Goal: Task Accomplishment & Management: Complete application form

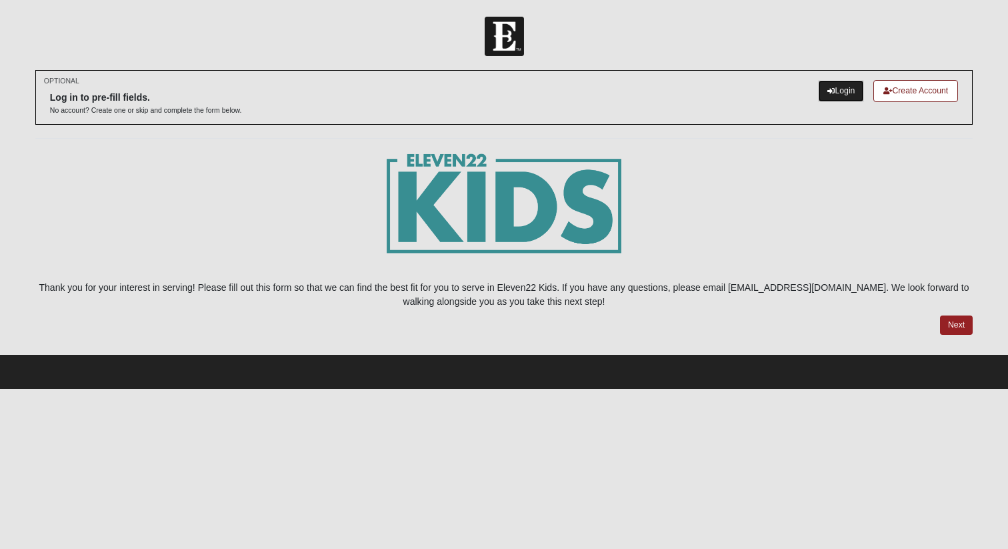
click at [828, 94] on icon at bounding box center [831, 90] width 7 height 7
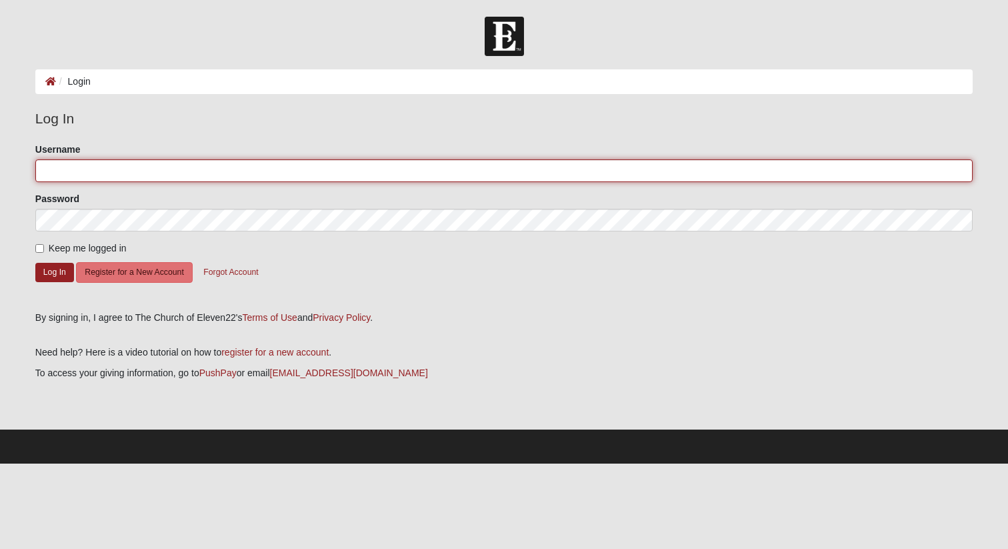
click at [148, 164] on input "Username" at bounding box center [504, 170] width 938 height 23
type input "dvillavi"
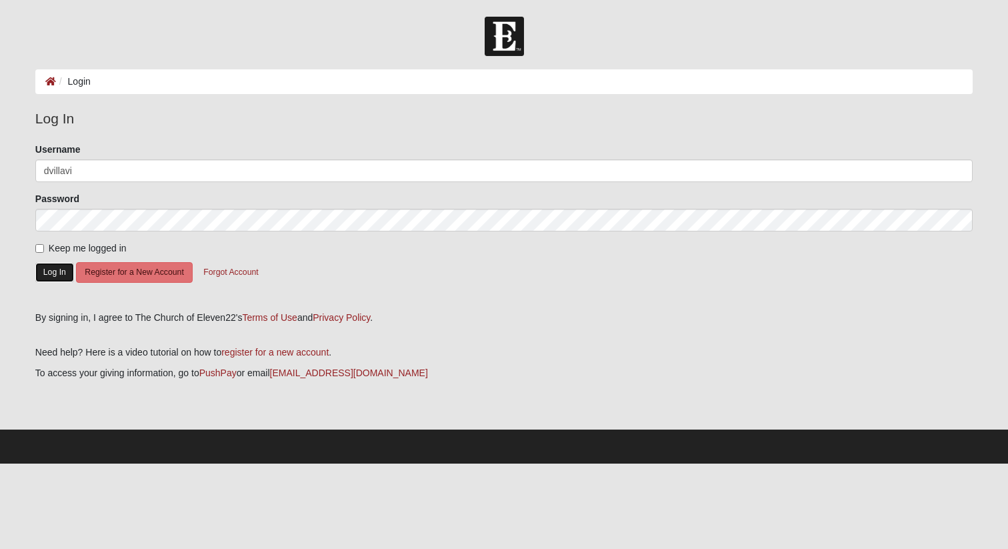
click at [61, 275] on button "Log In" at bounding box center [54, 272] width 39 height 19
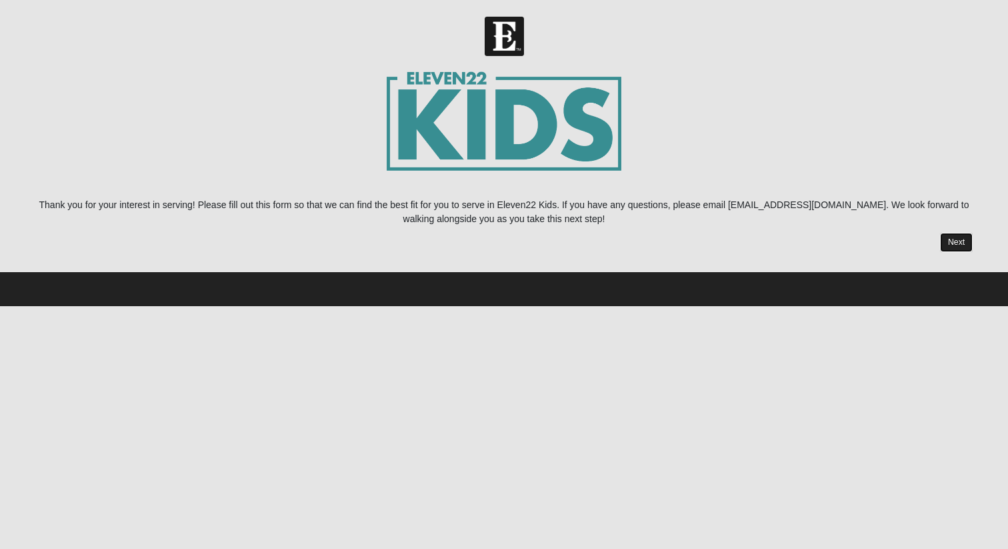
click at [953, 243] on link "Next" at bounding box center [956, 242] width 33 height 19
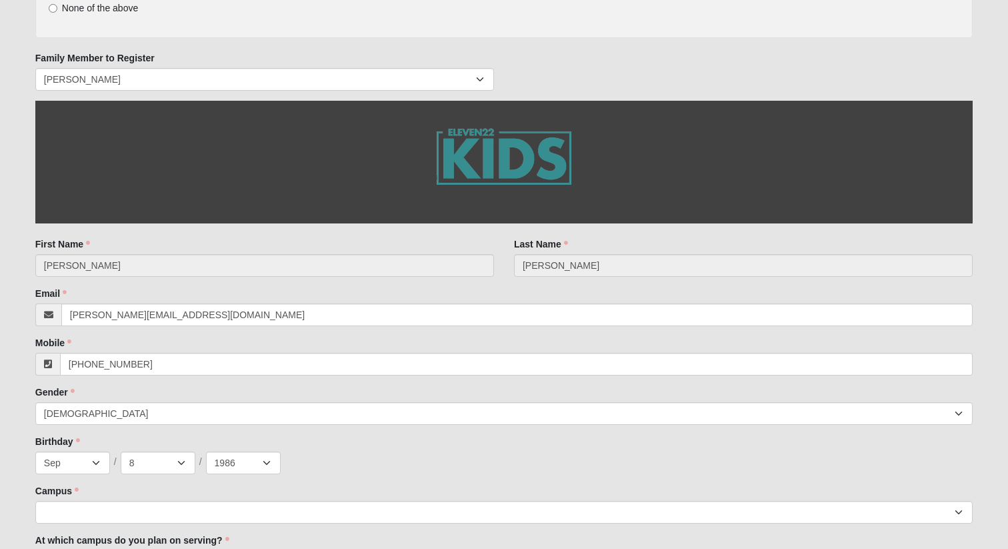
scroll to position [206, 0]
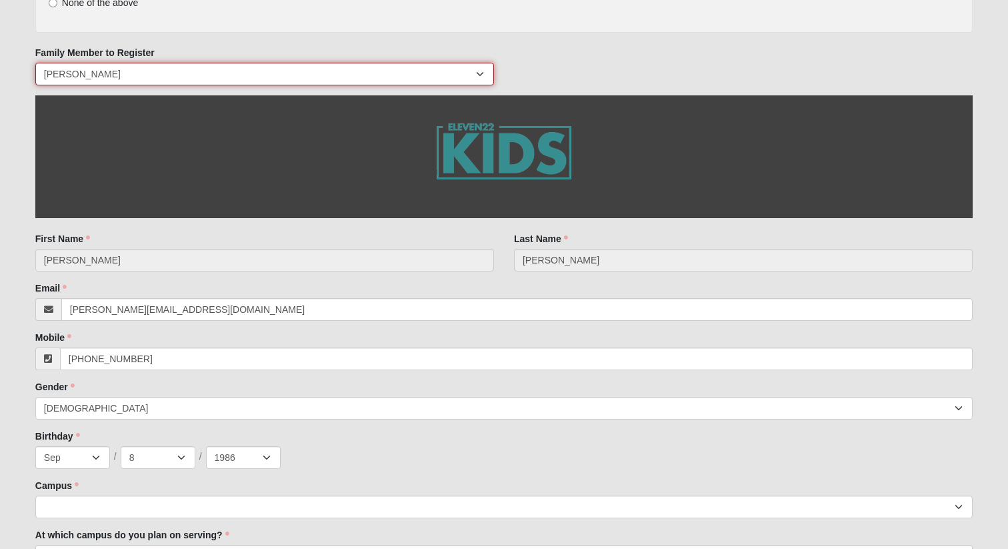
click at [326, 80] on select "Danielle Rebuck Jolie Rebuck Brody Rebuck Everett Rebuck Grayson Rebuck Joe Reb…" at bounding box center [264, 74] width 459 height 23
select select "160588"
click at [35, 63] on select "Danielle Rebuck Jolie Rebuck Brody Rebuck Everett Rebuck Grayson Rebuck Joe Reb…" at bounding box center [264, 74] width 459 height 23
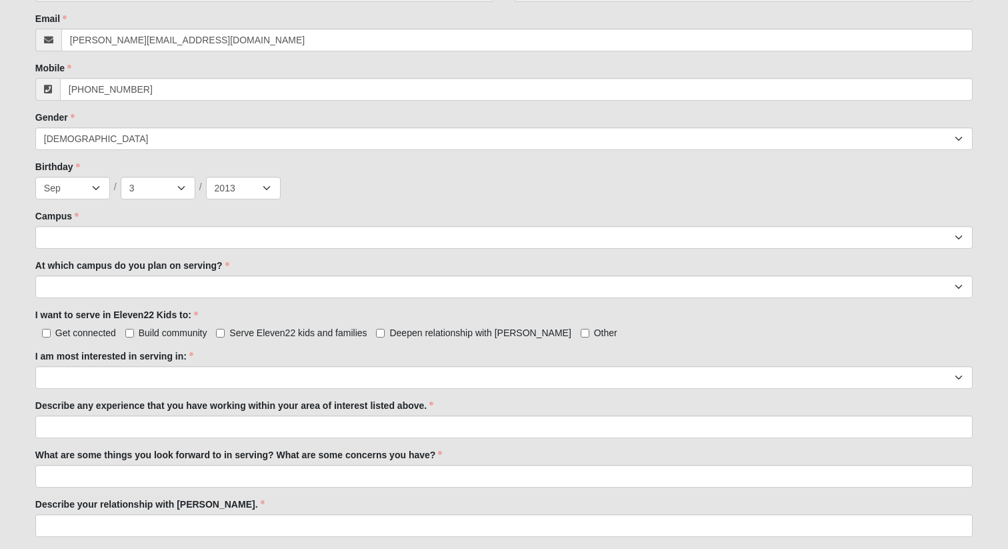
scroll to position [476, 0]
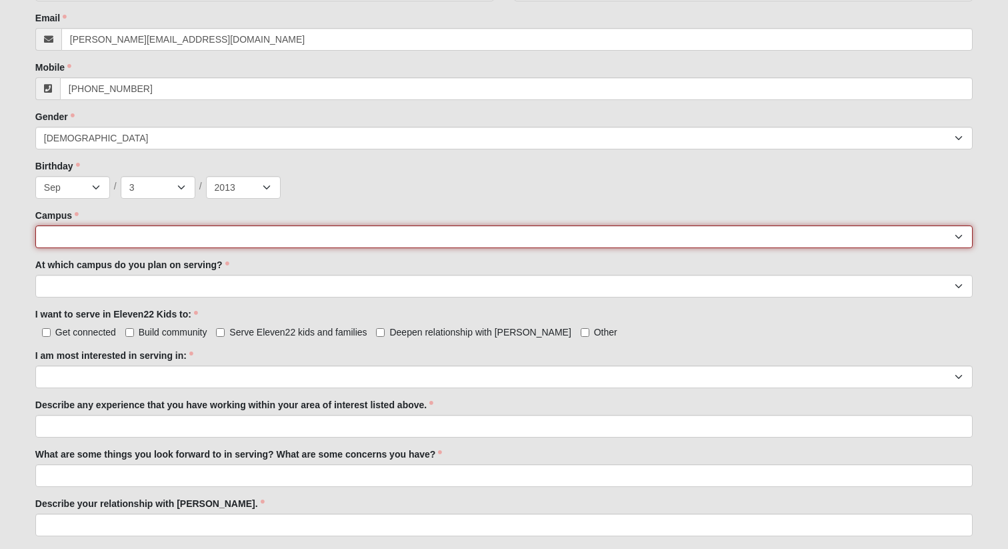
click at [197, 235] on select "Arlington Baymeadows College Park Orlando (Coming Soon) Eleven22 Online Fleming…" at bounding box center [504, 236] width 938 height 23
select select "16"
click at [35, 225] on select "Arlington Baymeadows College Park Orlando (Coming Soon) Eleven22 Online Fleming…" at bounding box center [504, 236] width 938 height 23
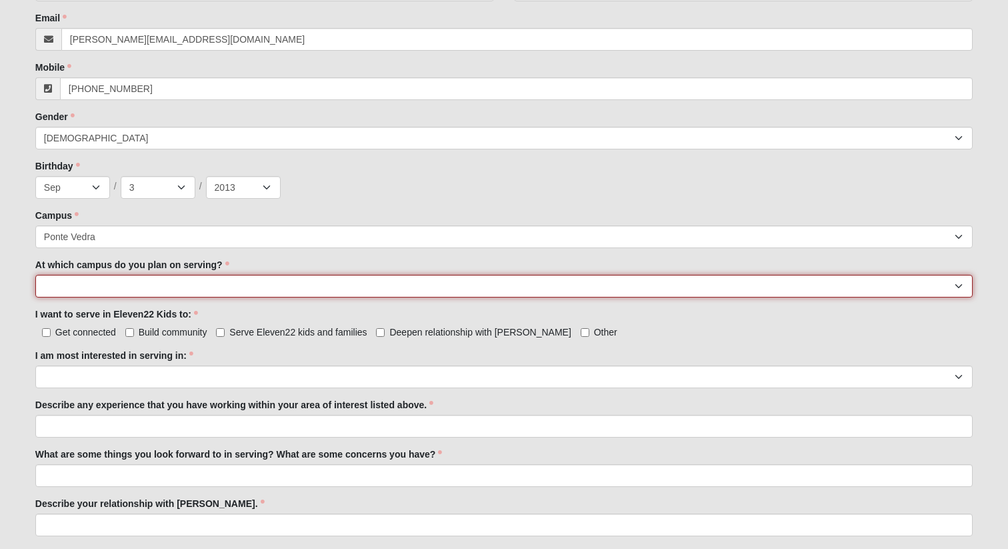
click at [161, 290] on select "Arlington Baymeadows Fleming Island Jesup Mandarin North Jax Orange Park Palatk…" at bounding box center [504, 286] width 938 height 23
select select "Ponte Vedra"
click at [35, 275] on select "Arlington Baymeadows Fleming Island Jesup Mandarin North Jax Orange Park Palatk…" at bounding box center [504, 286] width 938 height 23
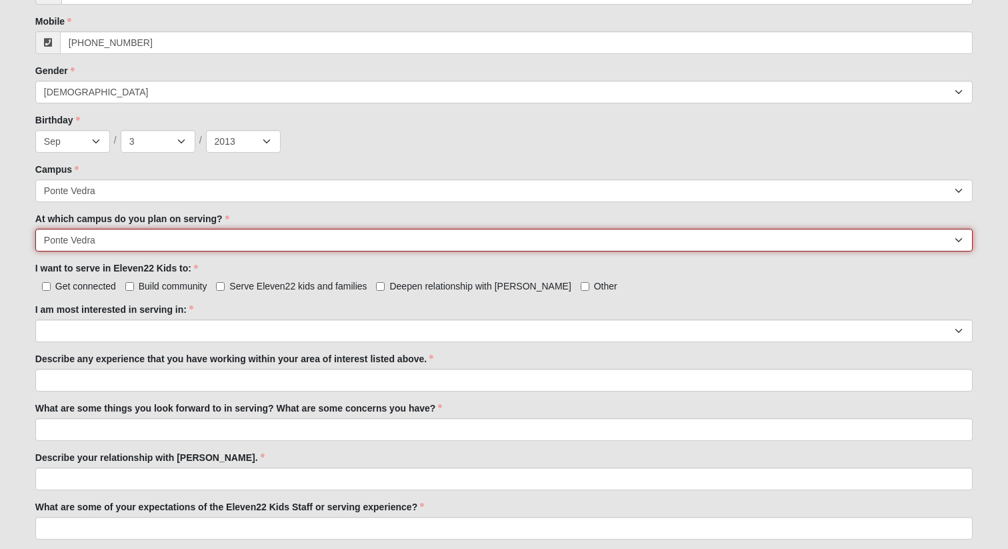
scroll to position [538, 0]
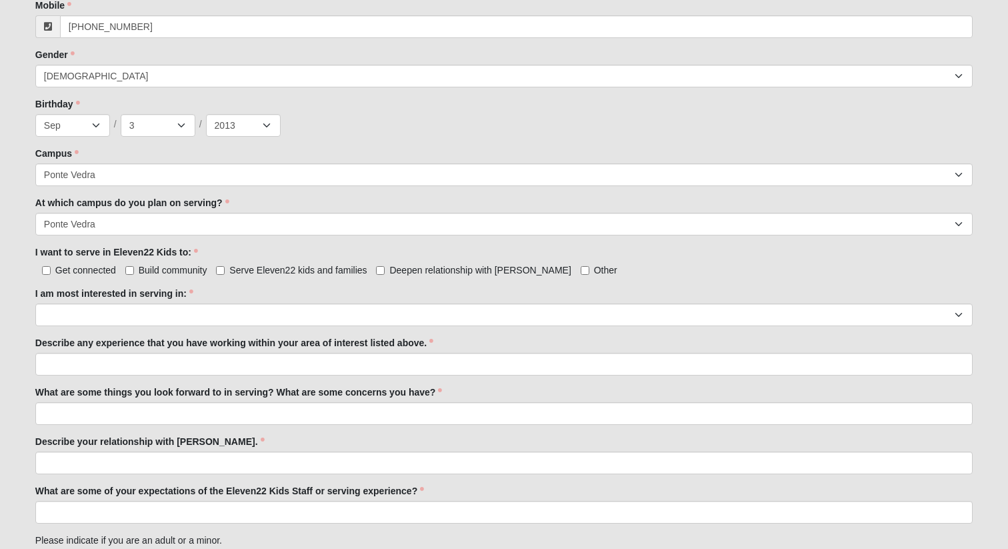
click at [245, 275] on span "Serve Eleven22 kids and families" at bounding box center [297, 270] width 137 height 11
click at [225, 275] on input "Serve Eleven22 kids and families" at bounding box center [220, 270] width 9 height 9
checkbox input "true"
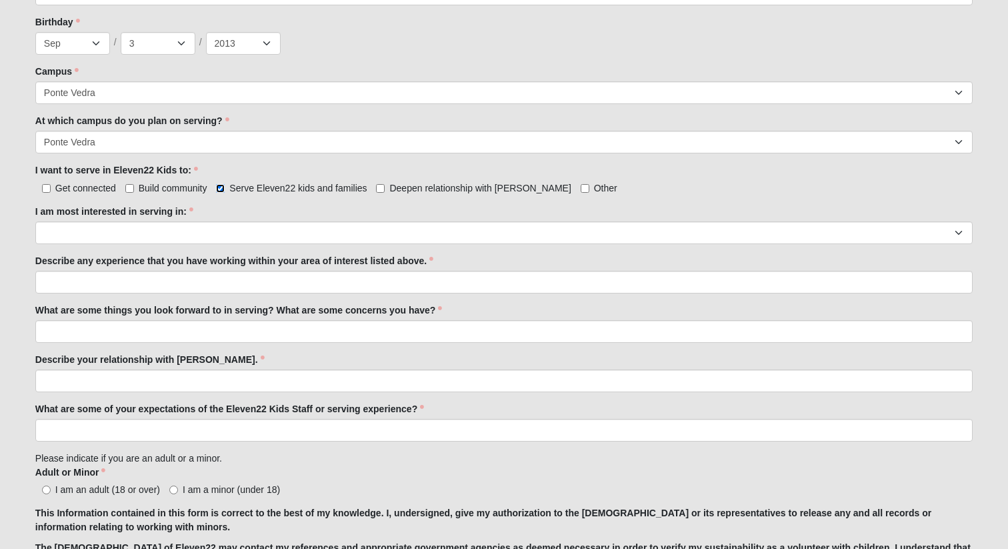
scroll to position [625, 0]
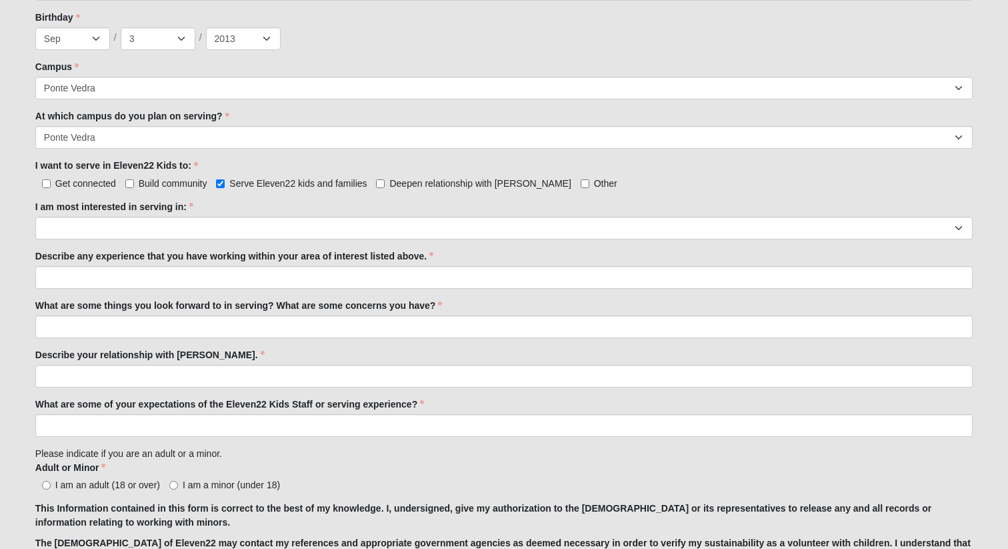
click at [232, 215] on div "I am most interested in serving in: Registration Tour Guide Preschool Disciple …" at bounding box center [504, 219] width 938 height 39
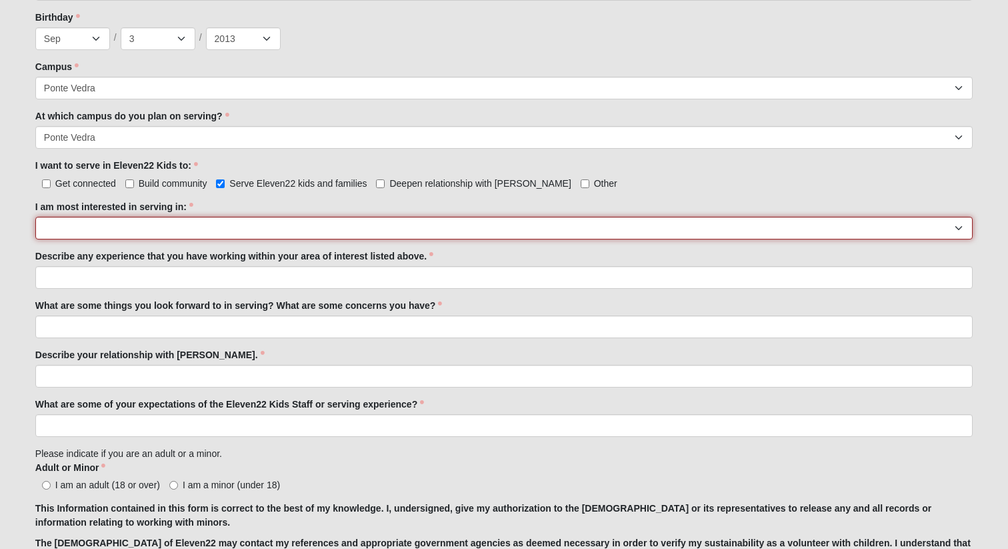
click at [225, 227] on select "Registration Tour Guide Preschool Disciple Group Leader Elementary Disciple Gro…" at bounding box center [504, 228] width 938 height 23
select select "Preschool Disciple Group Leader"
click at [35, 217] on select "Registration Tour Guide Preschool Disciple Group Leader Elementary Disciple Gro…" at bounding box center [504, 228] width 938 height 23
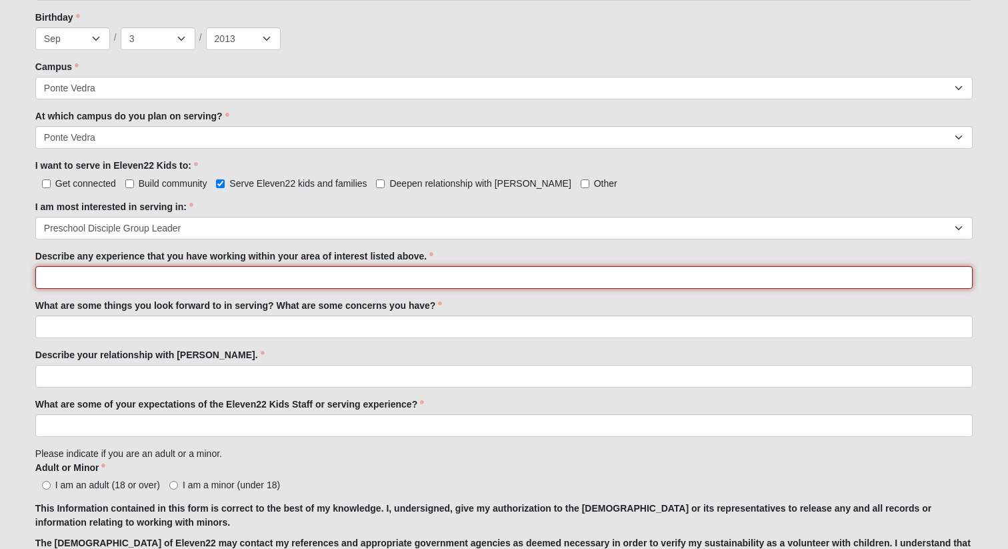
click at [171, 271] on input "Describe any experience that you have working within your area of interest list…" at bounding box center [504, 277] width 938 height 23
type input "I am the oldest of 4 and have always been helpful with my siblings"
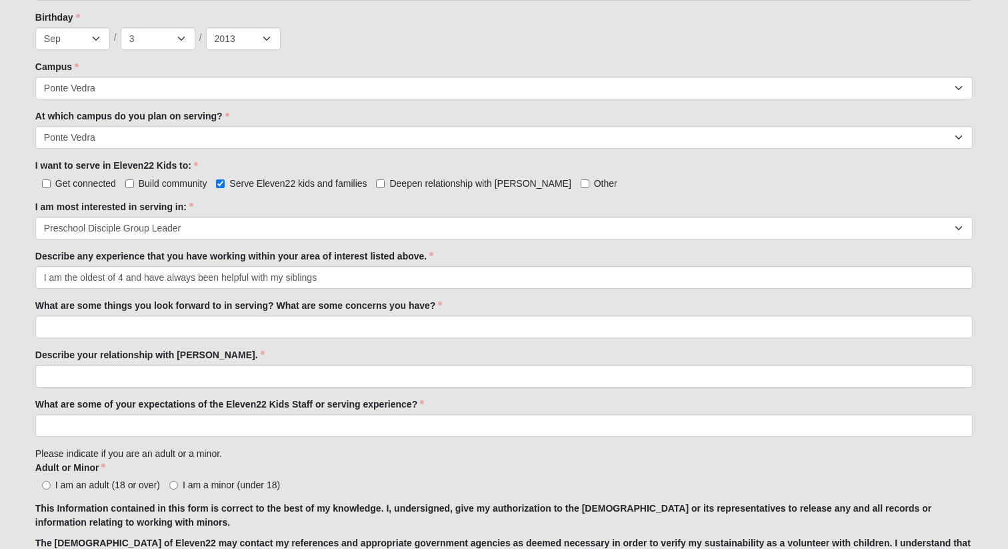
click at [155, 311] on label "What are some things you look forward to in serving? What are some concerns you…" at bounding box center [238, 305] width 407 height 13
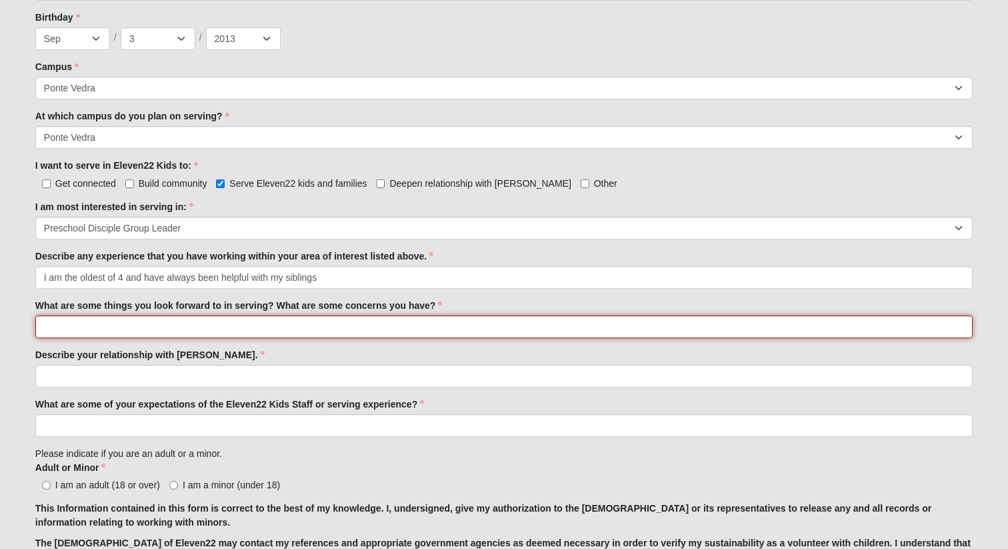
click at [155, 315] on input "What are some things you look forward to in serving? What are some concerns you…" at bounding box center [504, 326] width 938 height 23
type input "Connect with others and deepen others relationship with Jesus"
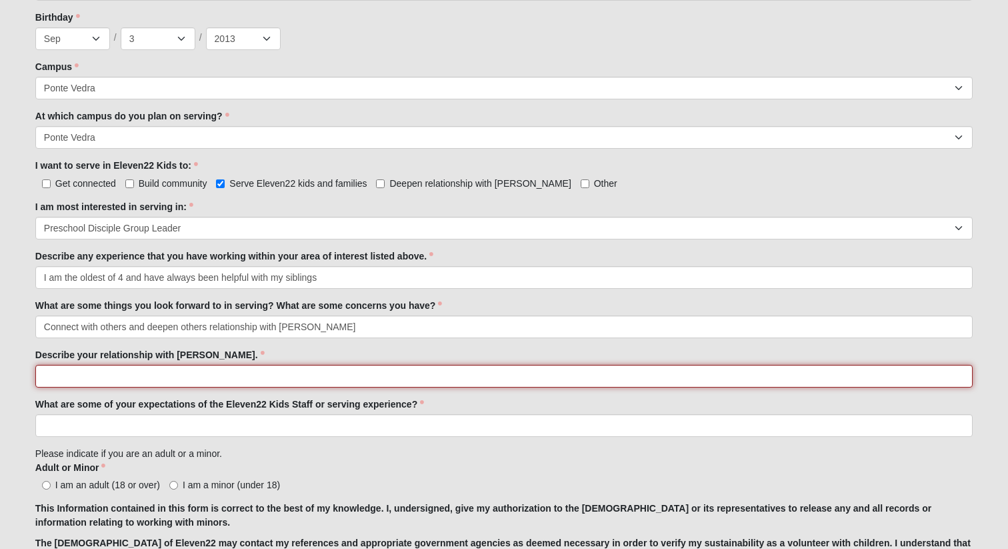
click at [155, 369] on input "Describe your relationship with Jesus." at bounding box center [504, 376] width 938 height 23
type input "Beautiful, loving and growing"
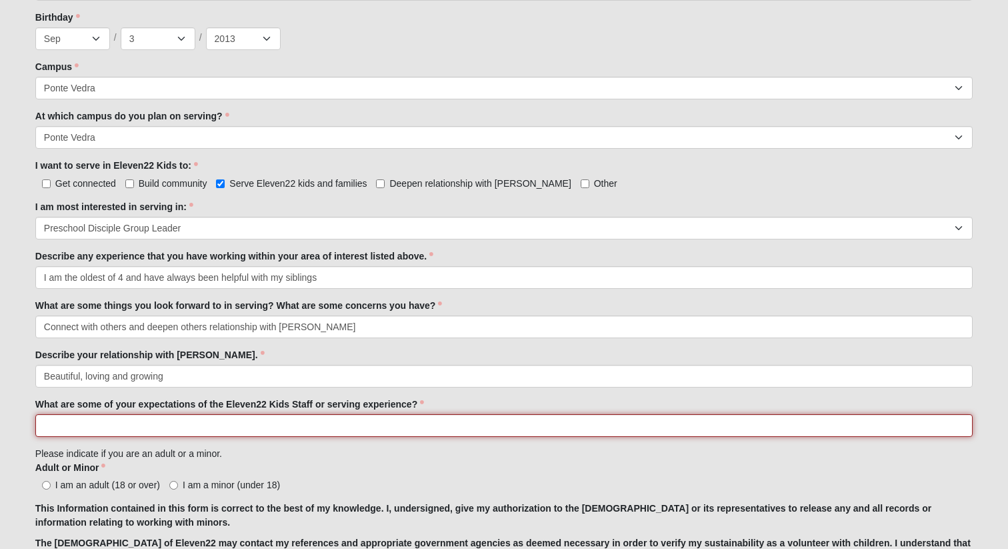
click at [143, 427] on input "What are some of your expectations of the Eleven22 Kids Staff or serving experi…" at bounding box center [504, 425] width 938 height 23
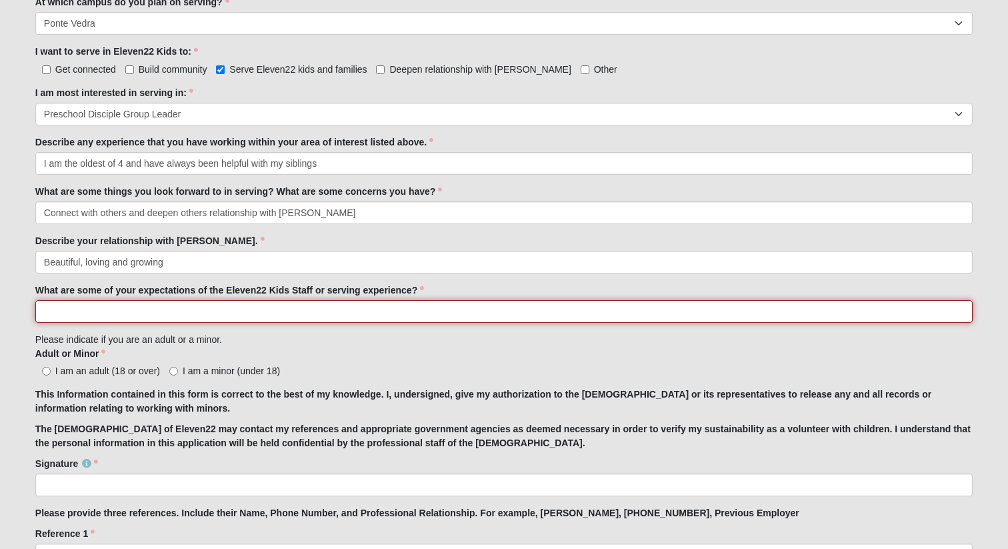
scroll to position [744, 0]
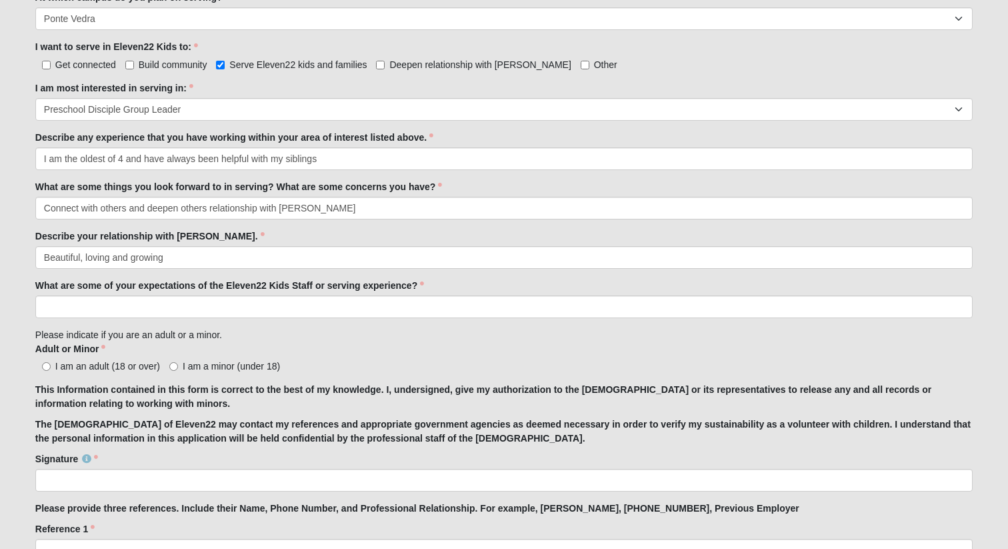
click at [219, 366] on span "I am a minor (under 18)" at bounding box center [231, 366] width 97 height 11
click at [178, 366] on input "I am a minor (under 18)" at bounding box center [173, 366] width 9 height 9
radio input "true"
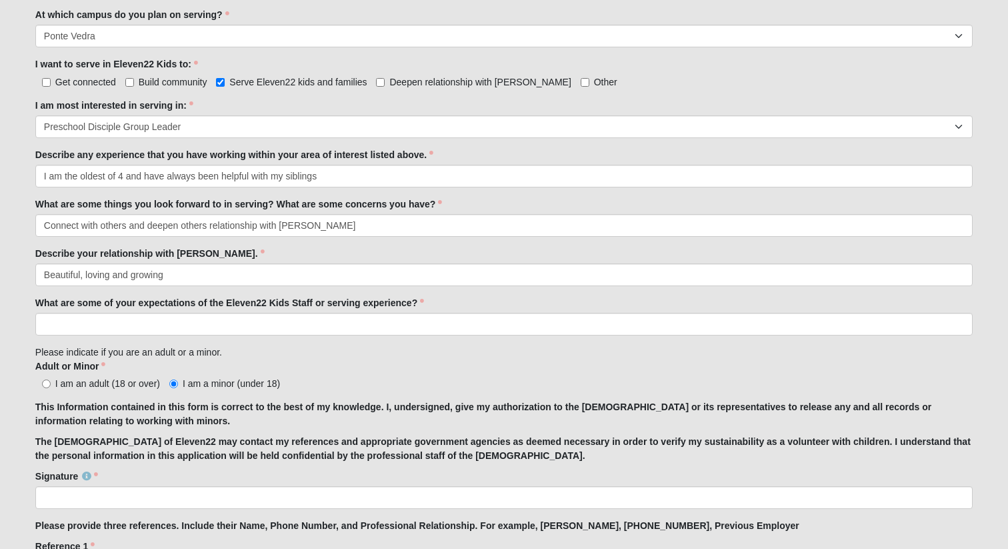
scroll to position [723, 0]
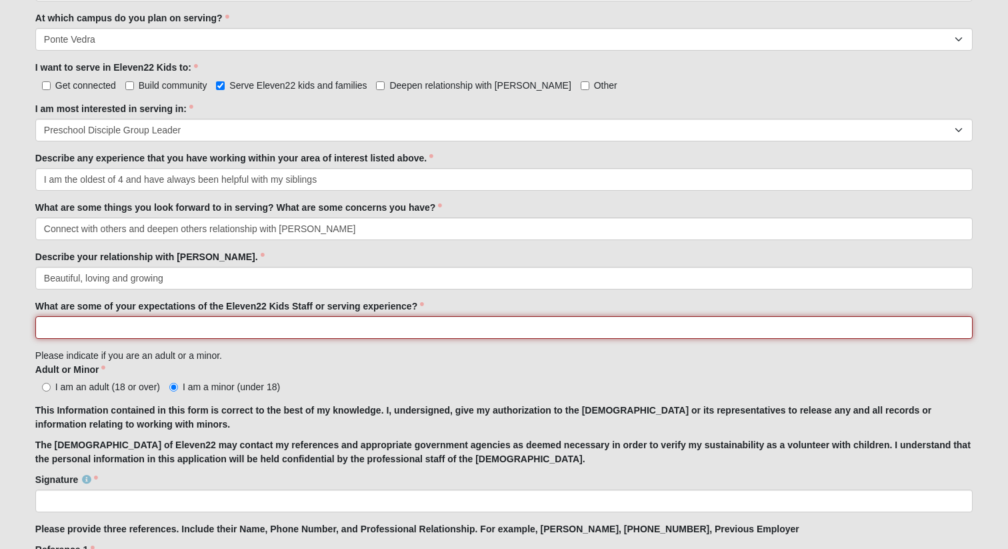
click at [191, 325] on input "What are some of your expectations of the Eleven22 Kids Staff or serving experi…" at bounding box center [504, 327] width 938 height 23
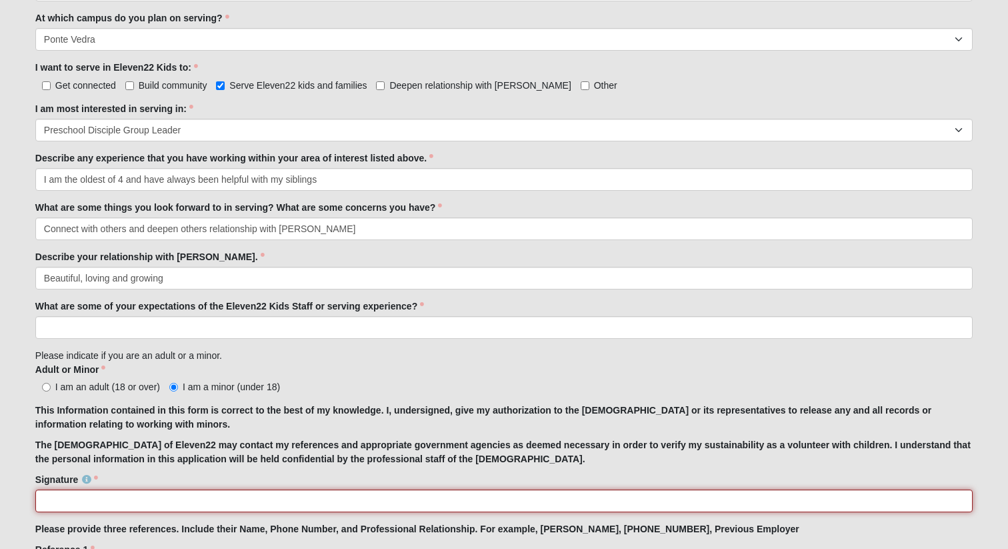
click at [90, 496] on input "Signature" at bounding box center [504, 500] width 938 height 23
type input "danielle rebuck and brody rebuck"
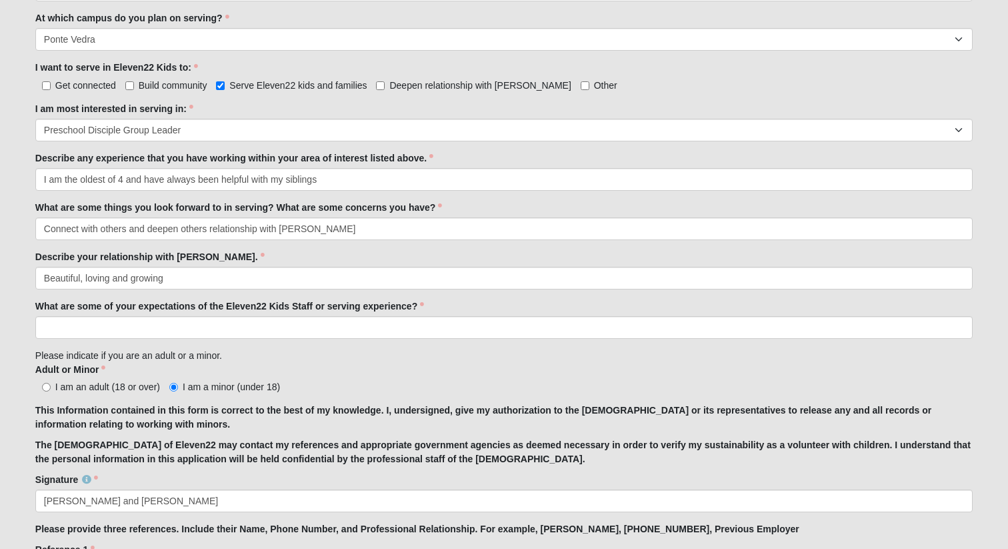
click at [185, 309] on label "What are some of your expectations of the Eleven22 Kids Staff or serving experi…" at bounding box center [229, 305] width 389 height 13
click at [185, 316] on input "What are some of your expectations of the Eleven22 Kids Staff or serving experi…" at bounding box center [504, 327] width 938 height 23
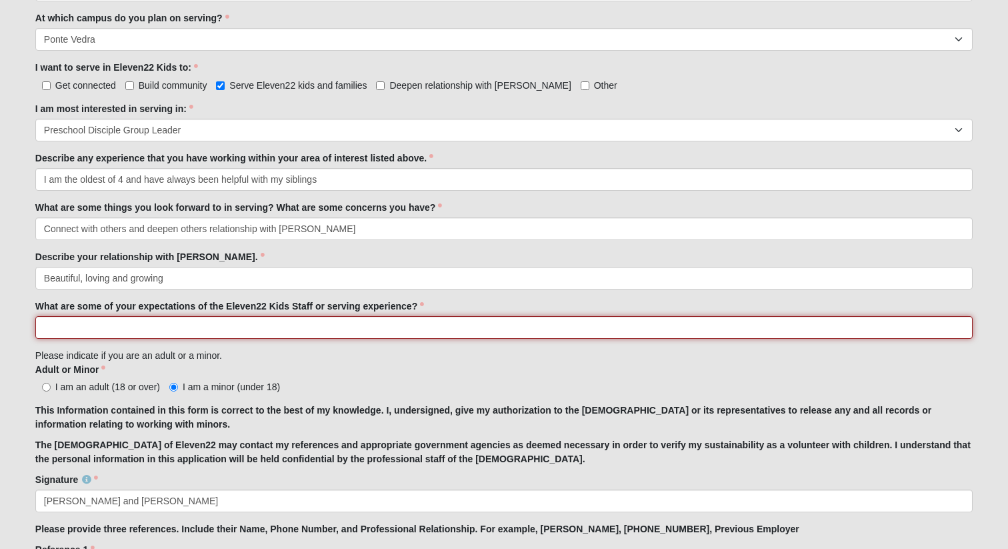
click at [185, 323] on input "What are some of your expectations of the Eleven22 Kids Staff or serving experi…" at bounding box center [504, 327] width 938 height 23
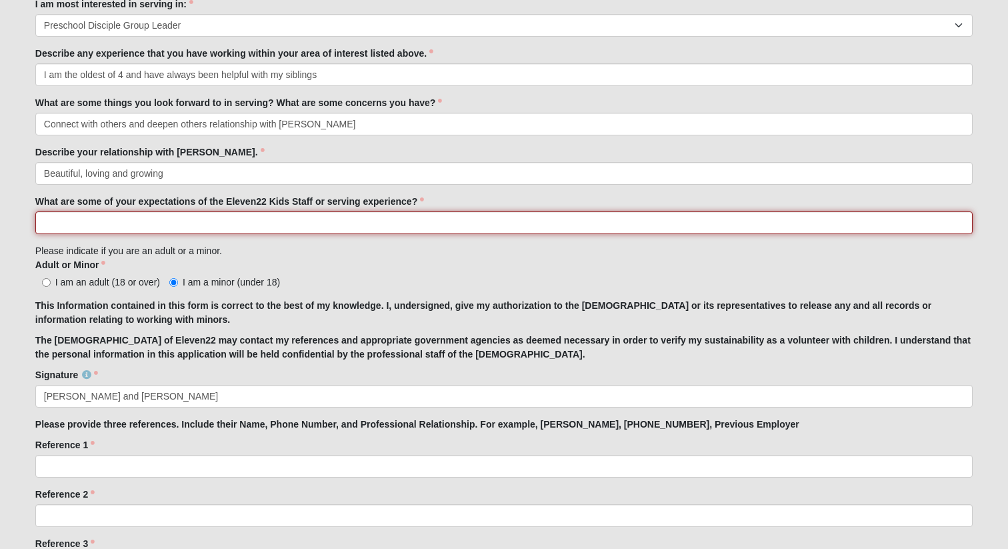
scroll to position [884, 0]
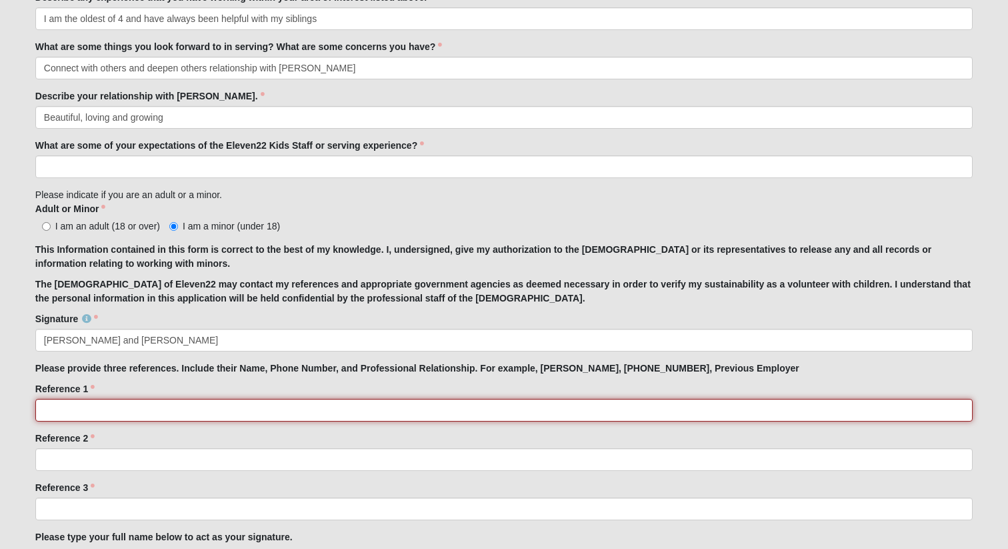
click at [142, 405] on input "Reference 1" at bounding box center [504, 410] width 938 height 23
type input "danielle rebuck mom 9547788091"
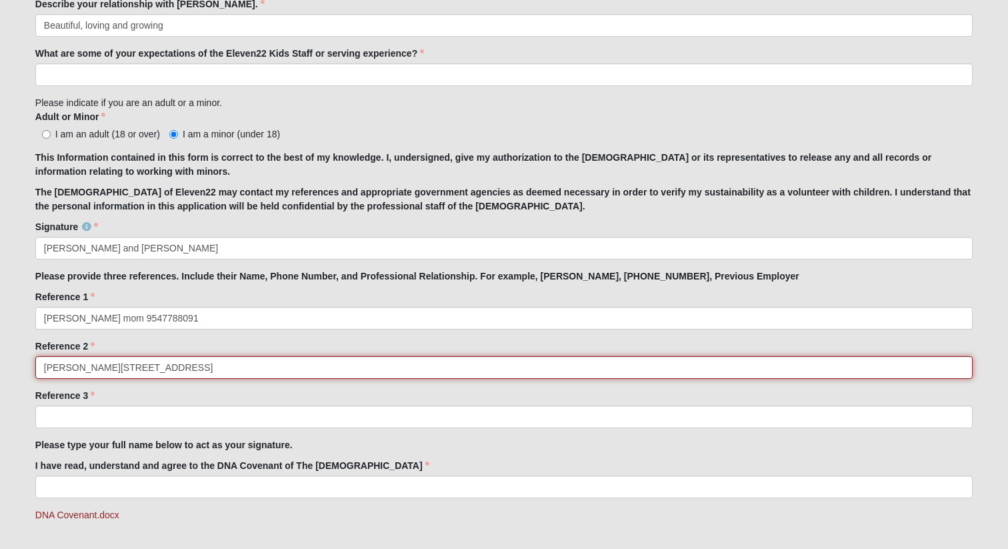
scroll to position [978, 0]
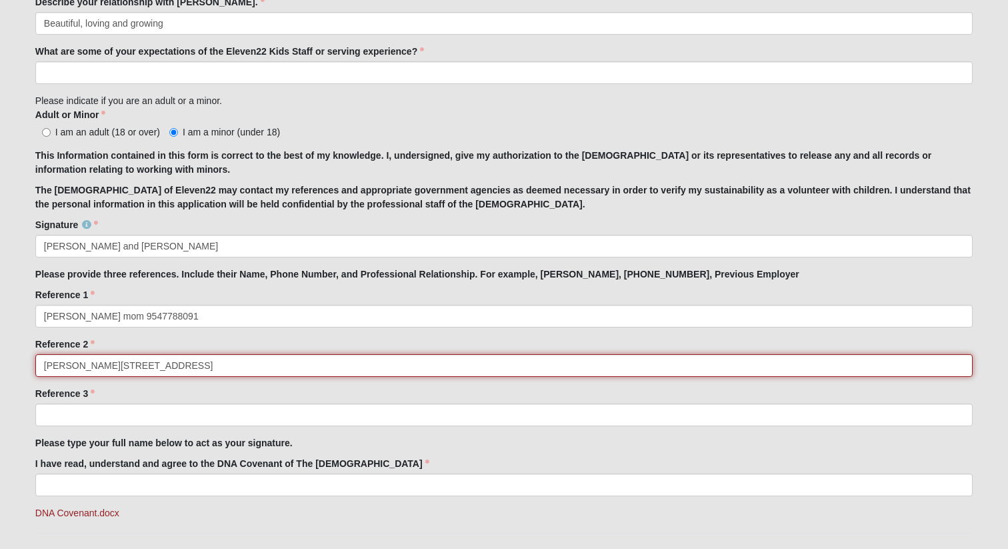
type input "marisa way 904"
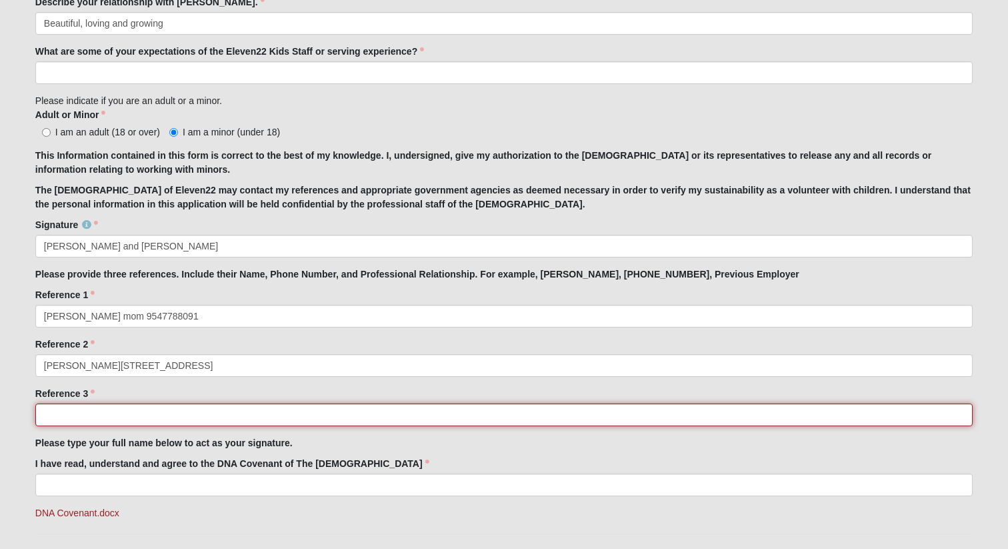
click at [107, 415] on input "Reference 3" at bounding box center [504, 414] width 938 height 23
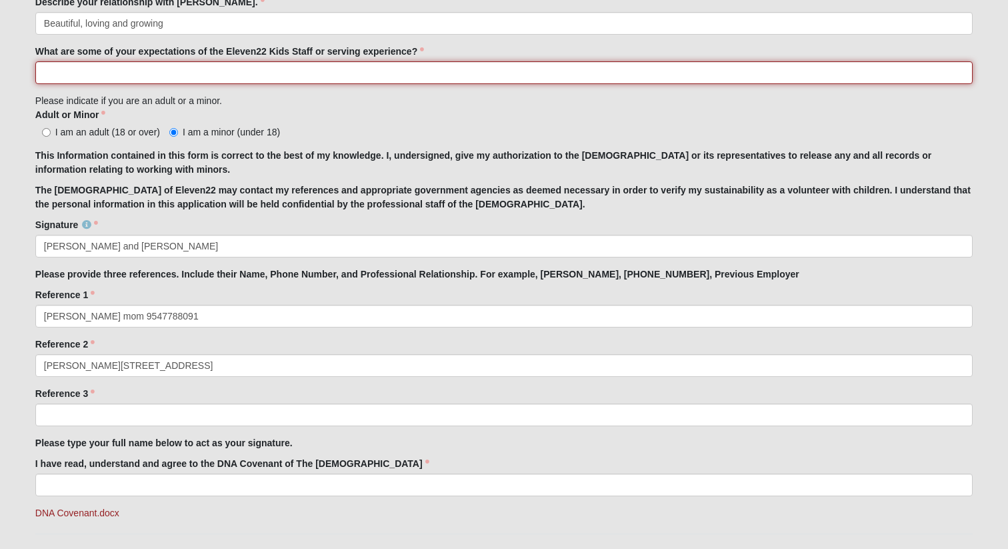
click at [225, 83] on input "What are some of your expectations of the Eleven22 Kids Staff or serving experi…" at bounding box center [504, 72] width 938 height 23
type input "T"
type input "to disciple others"
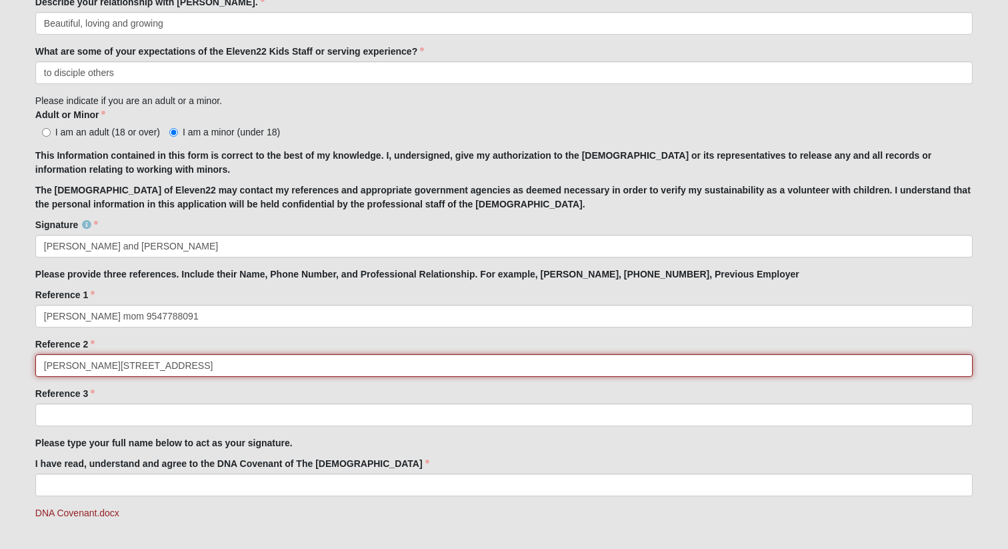
click at [169, 361] on input "marisa way 904" at bounding box center [504, 365] width 938 height 23
click at [172, 363] on input "marisa way 904679909" at bounding box center [504, 365] width 938 height 23
type input "marisa way 9046799091"
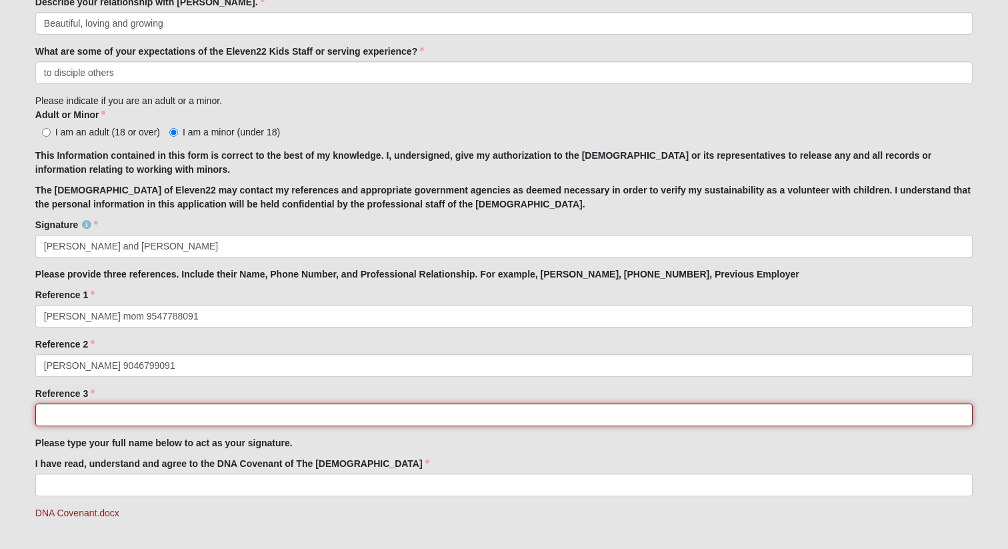
click at [160, 416] on input "Reference 3" at bounding box center [504, 414] width 938 height 23
type input "Joseph rebuck dad 9549375609"
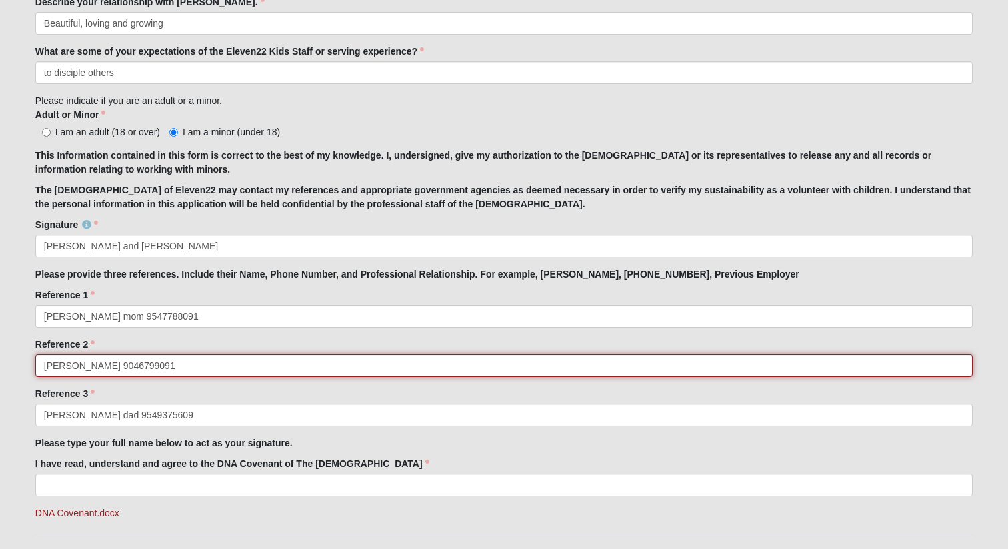
click at [100, 370] on input "marisa way 9046799091" at bounding box center [504, 365] width 938 height 23
click at [94, 368] on input "marisa way 9046799091" at bounding box center [504, 365] width 938 height 23
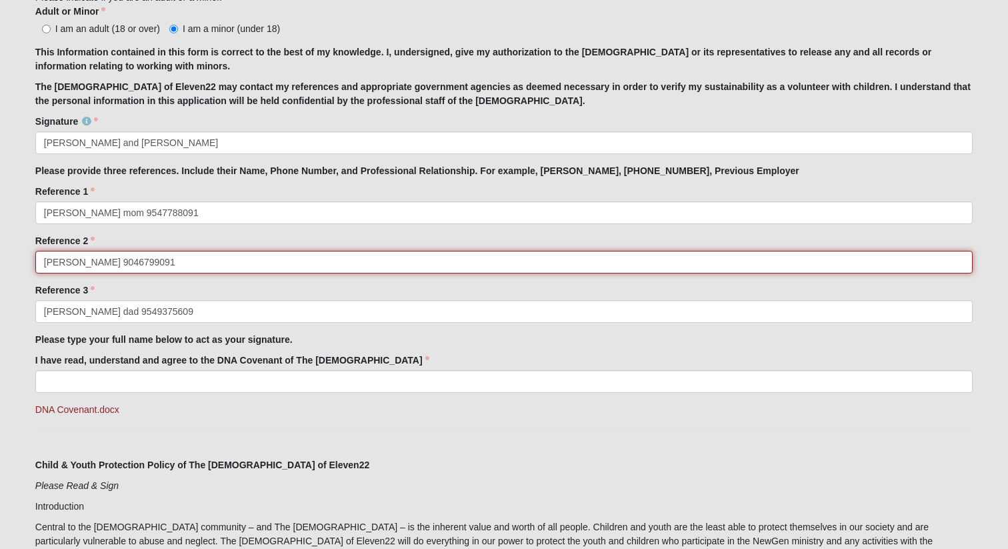
scroll to position [1094, 0]
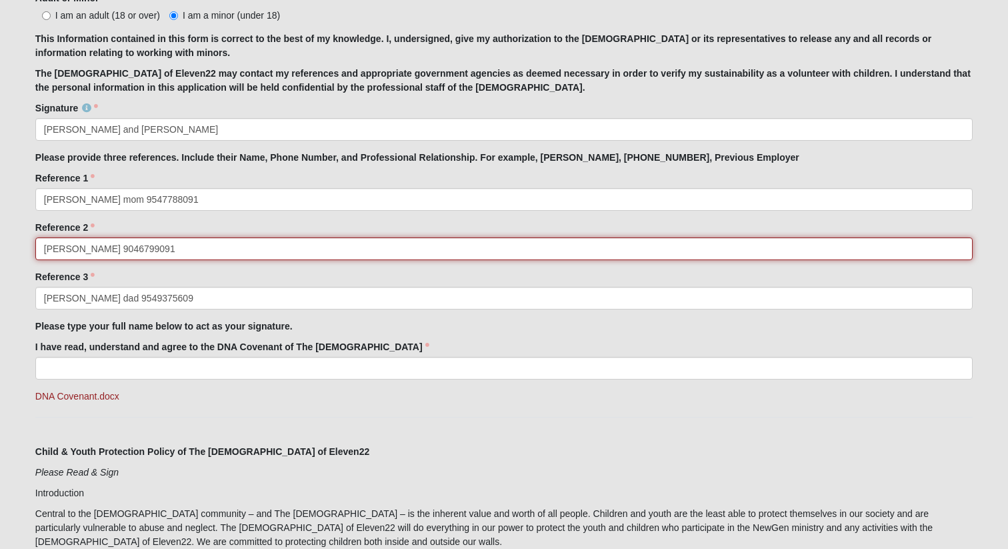
type input "marisa way grandma 9046799091"
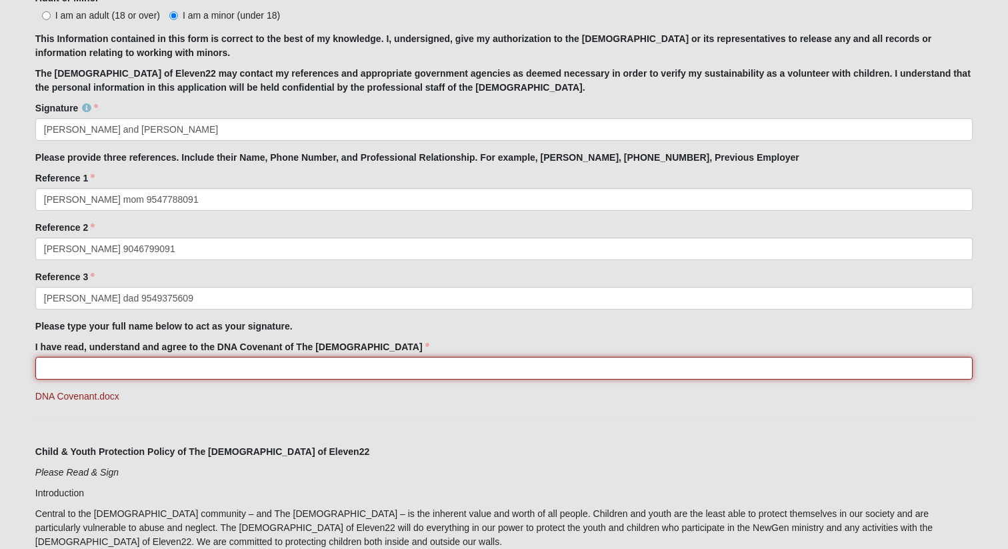
click at [94, 374] on input "I have read, understand and agree to the DNA Covenant of The Church of Eleven22" at bounding box center [504, 368] width 938 height 23
type input "brody rebuck"
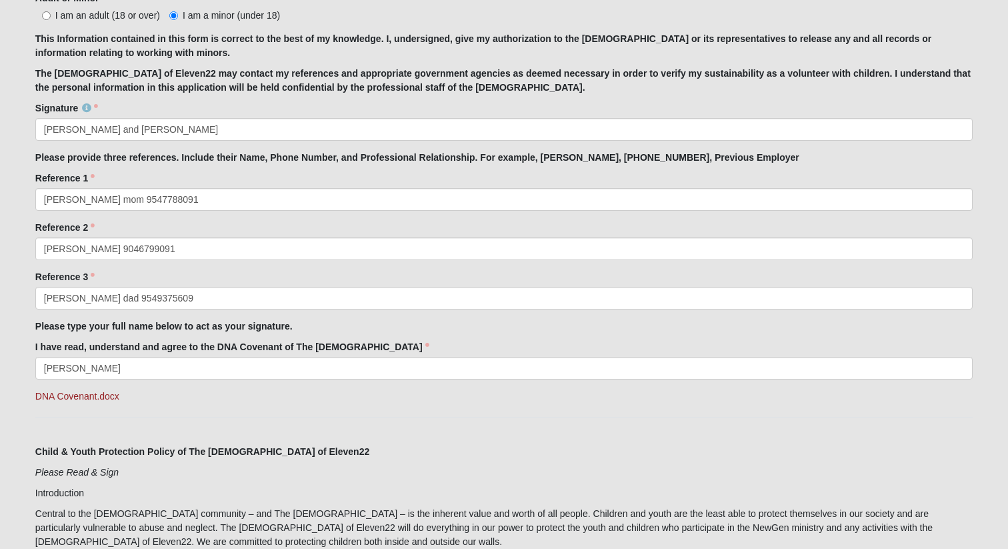
click at [179, 489] on p "Introduction" at bounding box center [504, 493] width 938 height 14
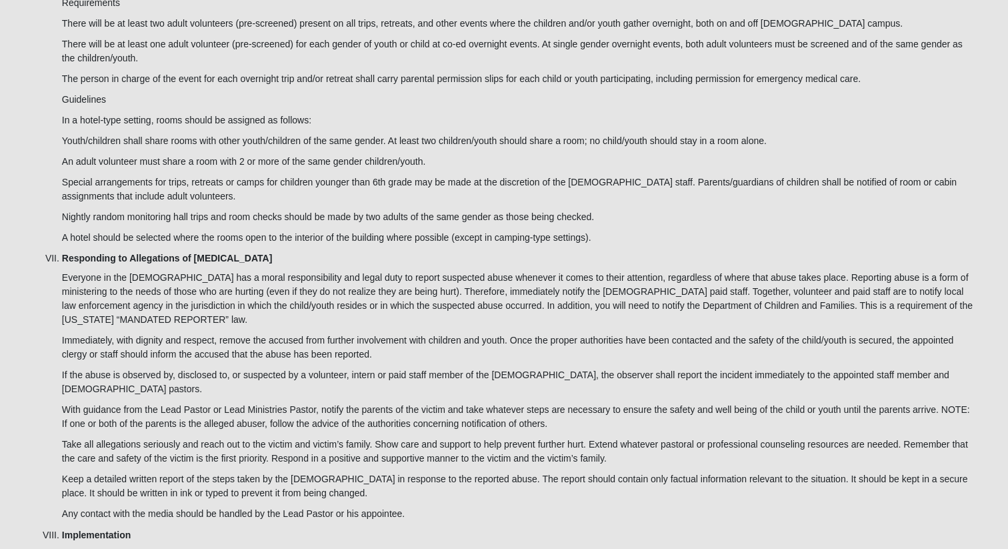
scroll to position [3787, 0]
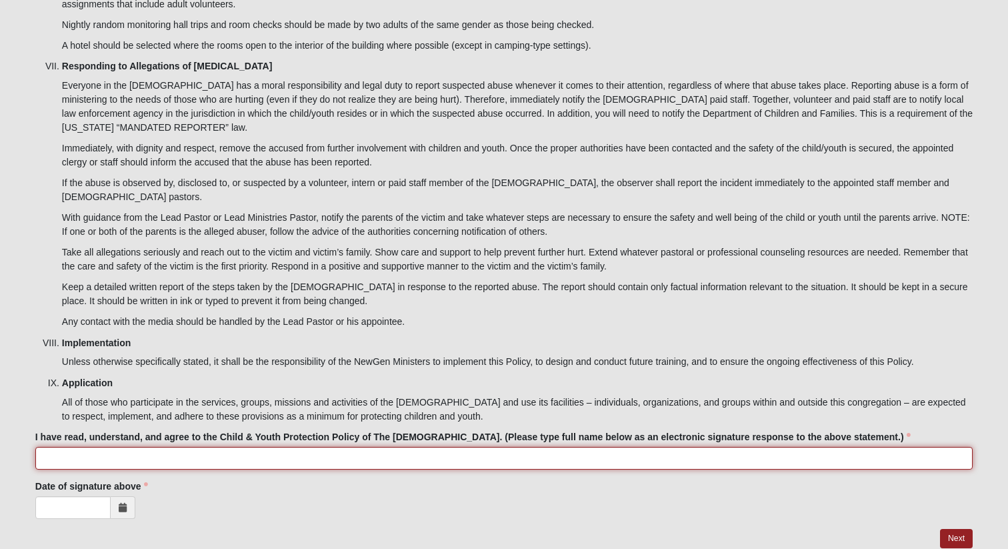
click at [155, 447] on input "I have read, understand, and agree to the Child & Youth Protection Policy of Th…" at bounding box center [504, 458] width 938 height 23
type input "brody rebuck"
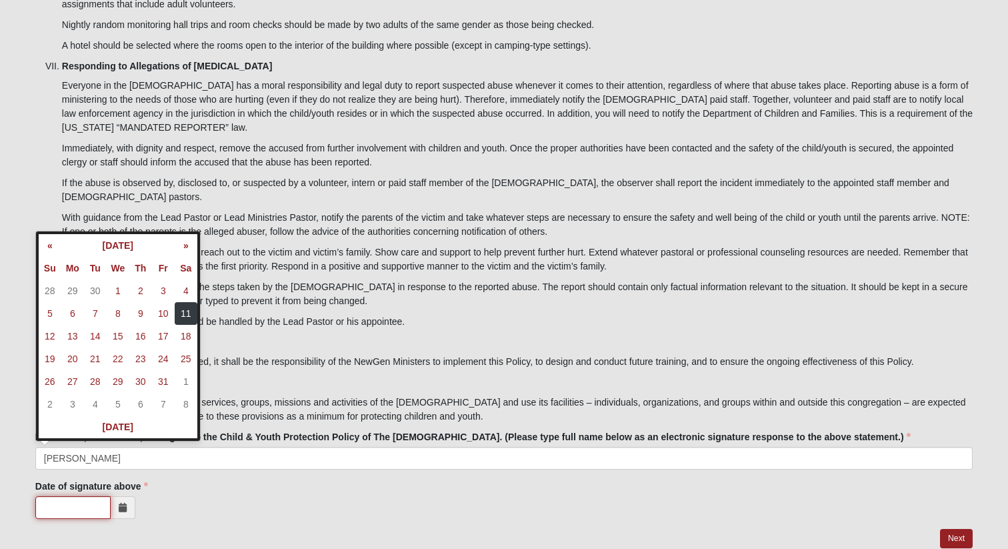
click at [73, 496] on input "Date of signature above" at bounding box center [72, 507] width 75 height 23
click at [181, 317] on td "11" at bounding box center [186, 313] width 23 height 23
type input "10/11/2025"
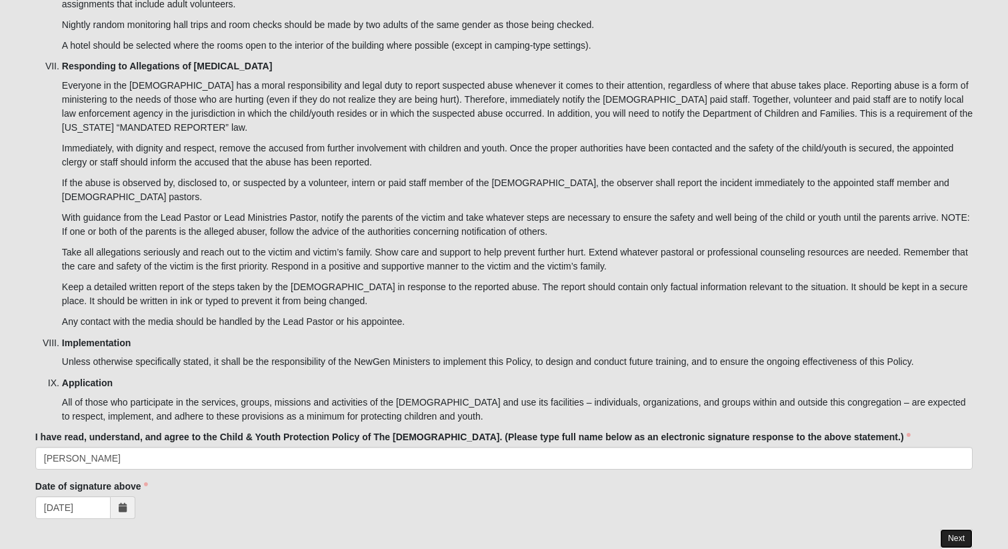
click at [968, 529] on link "Next" at bounding box center [956, 538] width 33 height 19
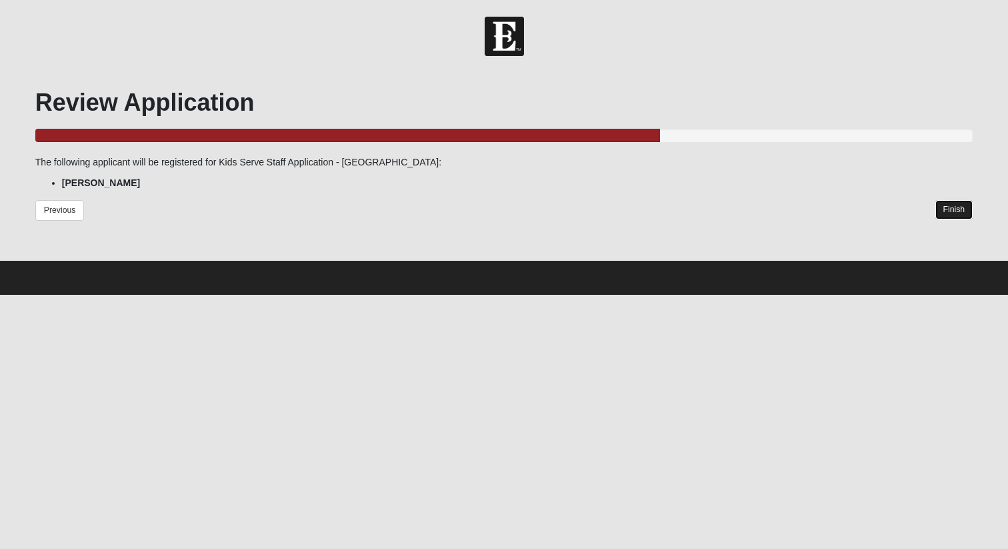
click at [953, 207] on link "Finish" at bounding box center [955, 209] width 38 height 19
